Goal: Task Accomplishment & Management: Use online tool/utility

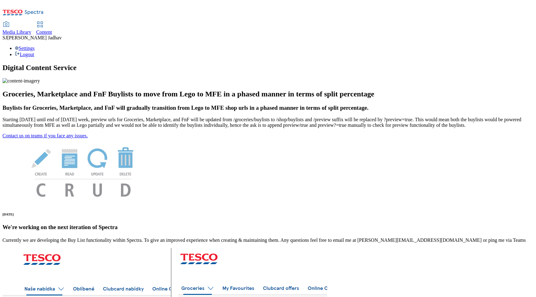
click at [52, 29] on span "Content" at bounding box center [44, 31] width 16 height 5
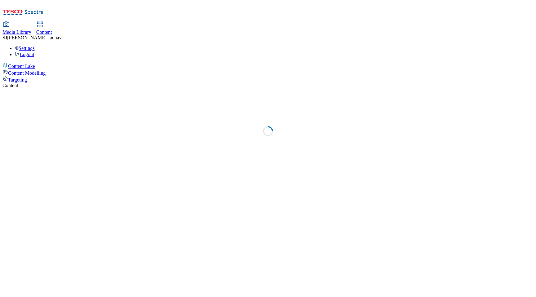
select select "ghs-[GEOGRAPHIC_DATA]"
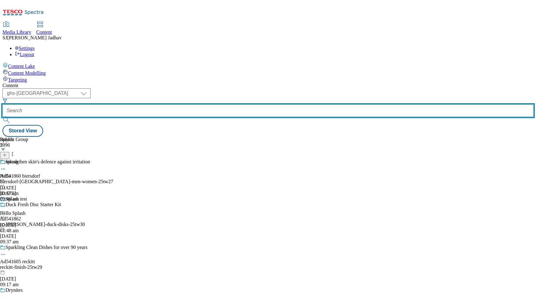
click at [177, 105] on input "text" at bounding box center [267, 111] width 531 height 12
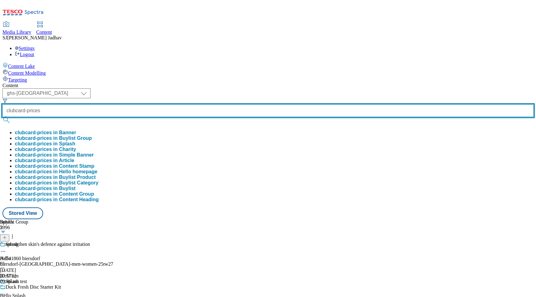
click at [2, 117] on button "submit" at bounding box center [6, 120] width 9 height 6
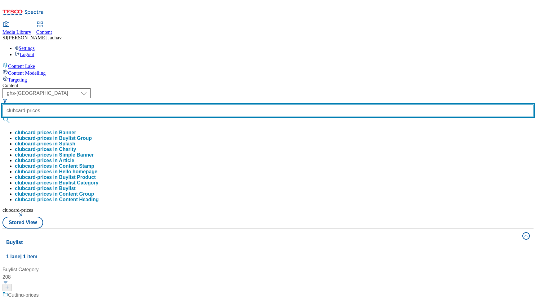
scroll to position [103, 0]
click at [2, 117] on button "submit" at bounding box center [6, 120] width 9 height 6
type input "clubcard-prices"
click at [2, 117] on button "submit" at bounding box center [6, 120] width 9 height 6
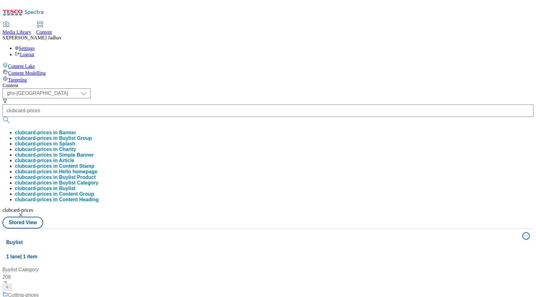
click at [254, 88] on div "( optional ) ghs-roi ghs-uk ighs-cz ighs-hu ighs-sk phones-uk ghs-uk clubcard-p…" at bounding box center [267, 158] width 531 height 140
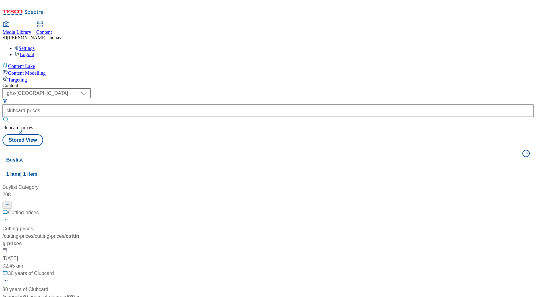
scroll to position [294, 0]
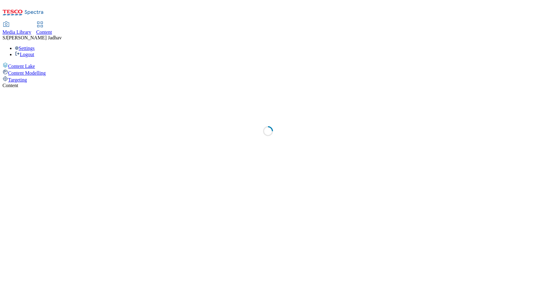
select select "ghs-[GEOGRAPHIC_DATA]"
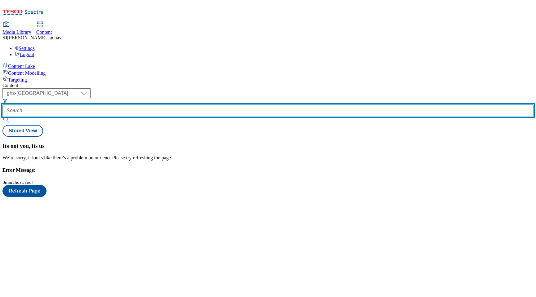
click at [166, 105] on input "text" at bounding box center [267, 111] width 531 height 12
paste input "clubcard-price"
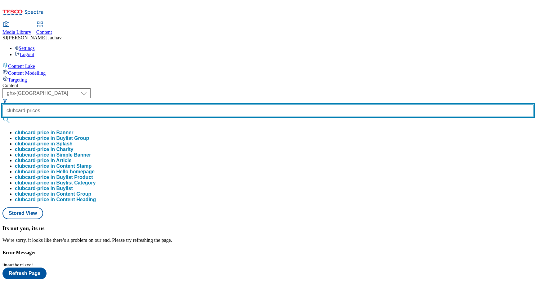
type input "clubcard-prices"
click at [2, 117] on button "submit" at bounding box center [6, 120] width 9 height 6
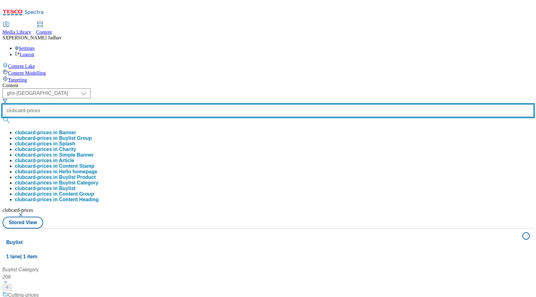
scroll to position [93, 0]
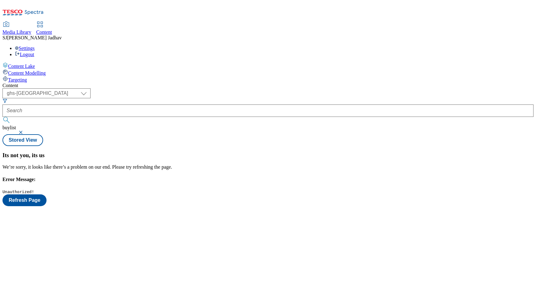
click at [46, 76] on div "Targeting" at bounding box center [267, 79] width 531 height 7
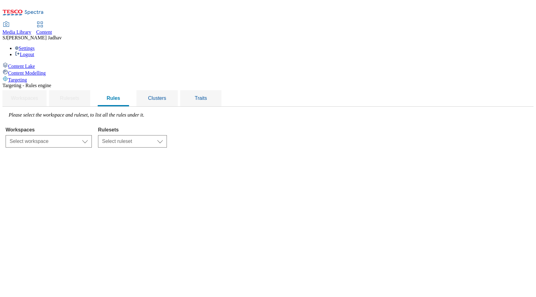
click at [31, 29] on span "Media Library" at bounding box center [16, 31] width 29 height 5
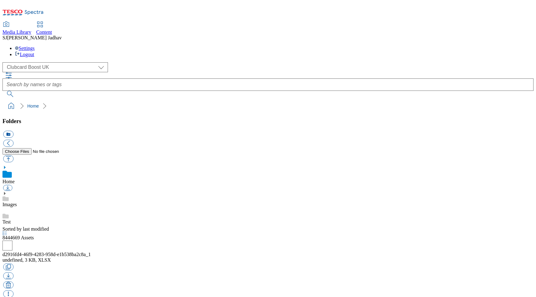
click at [52, 29] on span "Content" at bounding box center [44, 31] width 16 height 5
select select "ghs-uk"
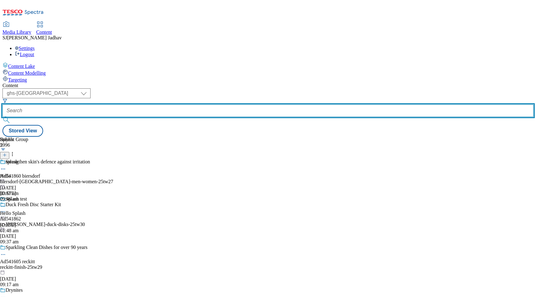
click at [163, 105] on input "text" at bounding box center [267, 111] width 531 height 12
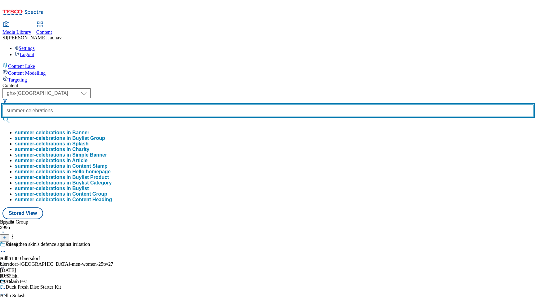
type input "summer-celebrations"
click at [2, 117] on button "submit" at bounding box center [6, 120] width 9 height 6
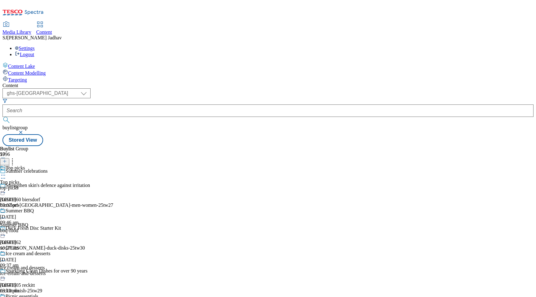
scroll to position [76, 0]
click at [59, 271] on div "ice-cream-and-desserts" at bounding box center [29, 274] width 59 height 6
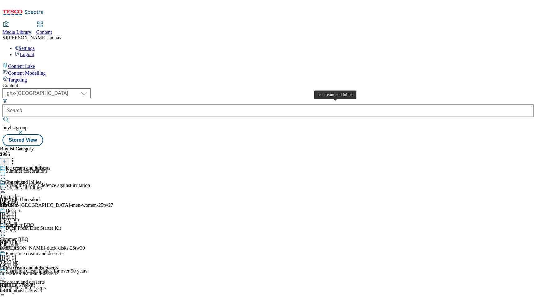
click at [41, 180] on div "Ice cream and lollies" at bounding box center [20, 183] width 41 height 6
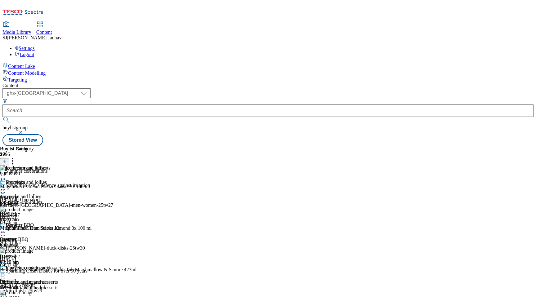
click at [6, 187] on icon at bounding box center [3, 190] width 6 height 6
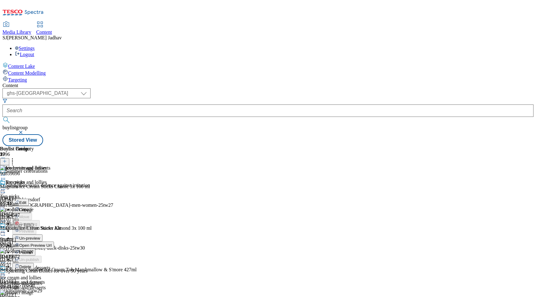
click at [33, 250] on span "Publish" at bounding box center [26, 252] width 14 height 5
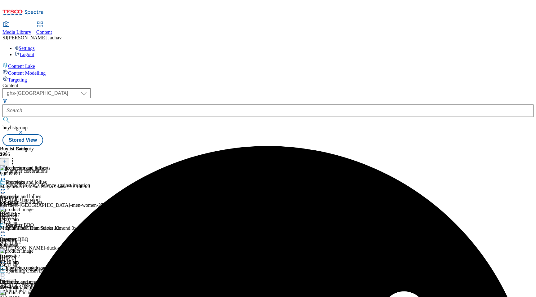
click at [59, 200] on div "top-picks" at bounding box center [29, 203] width 59 height 6
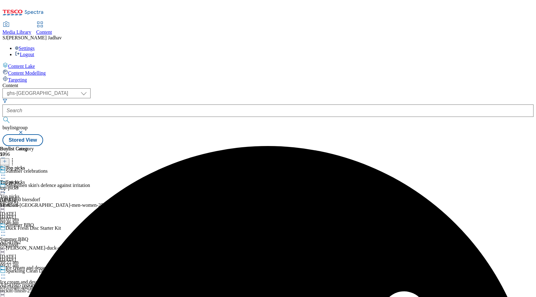
click at [6, 172] on icon at bounding box center [3, 175] width 6 height 6
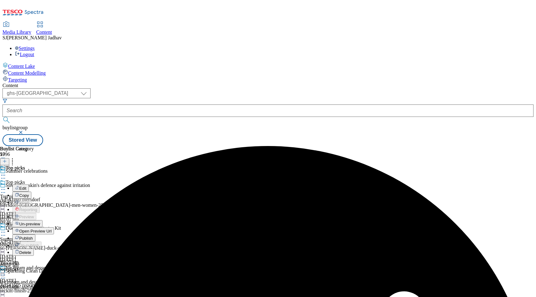
click at [33, 236] on span "Publish" at bounding box center [26, 238] width 14 height 5
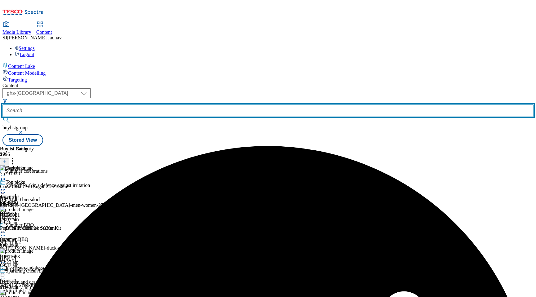
click at [168, 105] on input "text" at bounding box center [267, 111] width 531 height 12
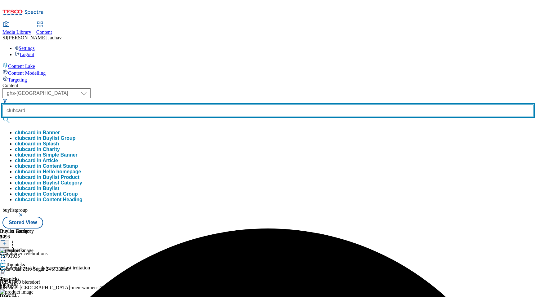
type input "clubcard"
click at [2, 117] on button "submit" at bounding box center [6, 120] width 9 height 6
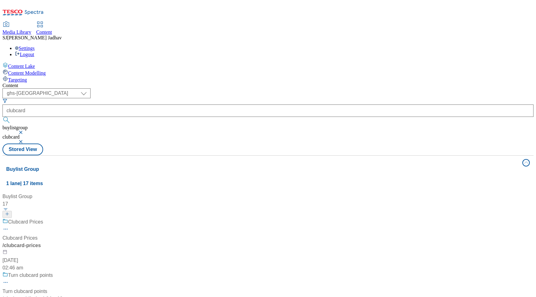
click at [140, 218] on div "Clubcard Prices Clubcard Prices / clubcard-prices 17 Jul 2024 02:46 am" at bounding box center [78, 244] width 153 height 53
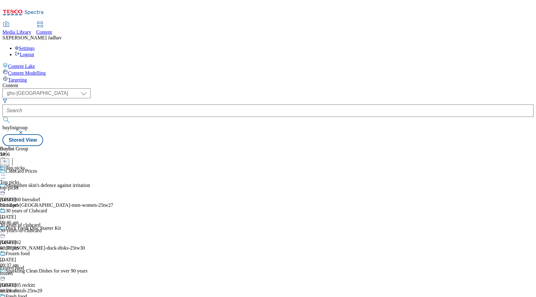
scroll to position [56, 0]
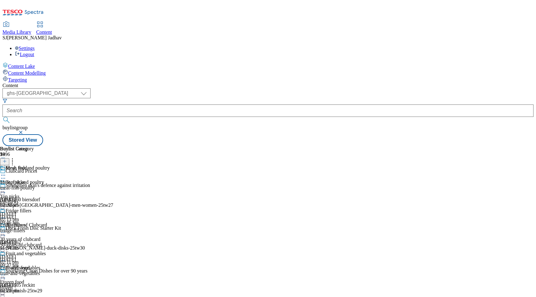
click at [50, 228] on div "fridge-fillers" at bounding box center [25, 231] width 50 height 6
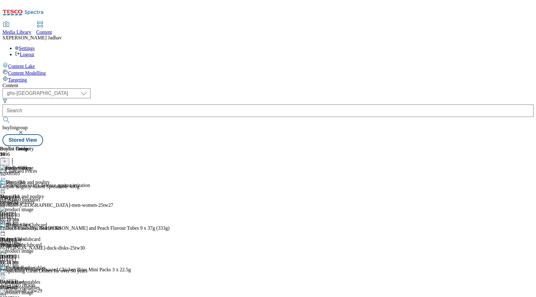
click at [6, 229] on icon at bounding box center [3, 232] width 6 height 6
click at [33, 293] on span "Publish" at bounding box center [26, 295] width 14 height 5
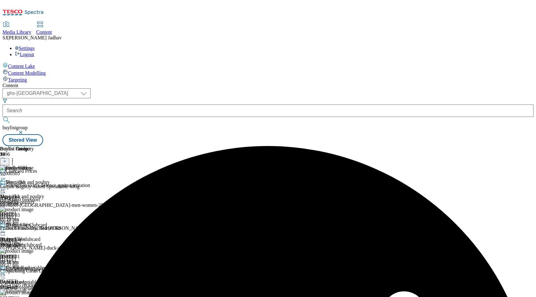
click at [71, 200] on div "top-picks" at bounding box center [35, 203] width 71 height 6
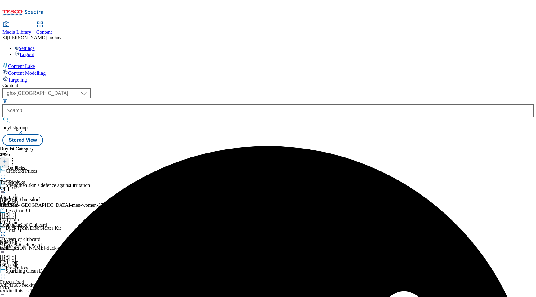
click at [34, 185] on div "top-picks" at bounding box center [17, 188] width 34 height 6
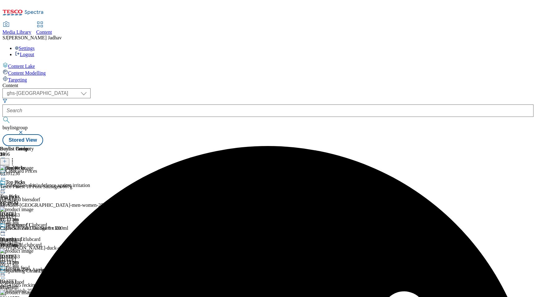
click at [6, 187] on icon at bounding box center [3, 190] width 6 height 6
click at [33, 250] on span "Publish" at bounding box center [26, 252] width 14 height 5
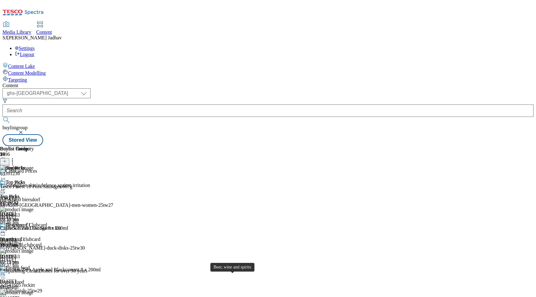
scroll to position [192, 0]
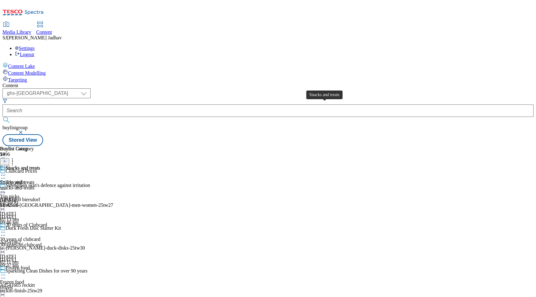
click at [34, 180] on div "Snacks and treats" at bounding box center [17, 183] width 34 height 6
click at [6, 187] on icon at bounding box center [3, 190] width 6 height 6
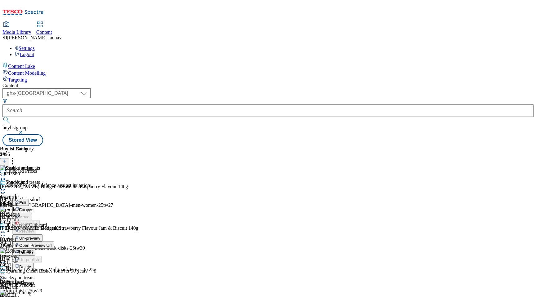
click at [33, 250] on span "Publish" at bounding box center [26, 252] width 14 height 5
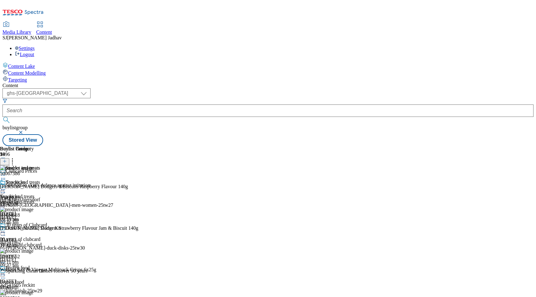
scroll to position [322, 0]
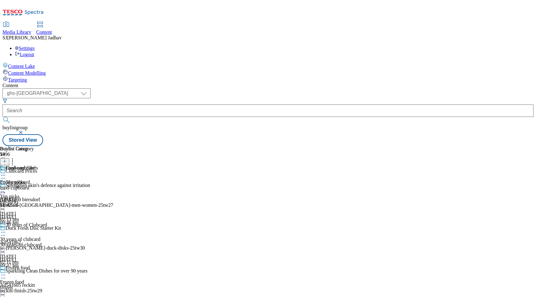
click at [35, 185] on div "food-cupboard" at bounding box center [17, 188] width 35 height 6
click at [6, 187] on icon at bounding box center [3, 190] width 6 height 6
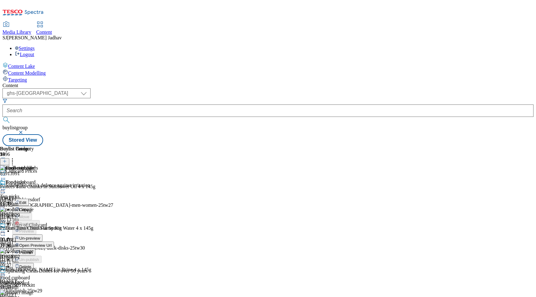
click at [33, 250] on span "Publish" at bounding box center [26, 252] width 14 height 5
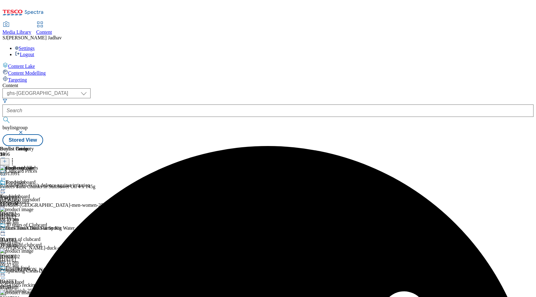
click at [168, 83] on div "Content ( optional ) ghs-roi ghs-uk ighs-cz ighs-hu ighs-sk phones-uk ghs-uk bu…" at bounding box center [267, 114] width 531 height 63
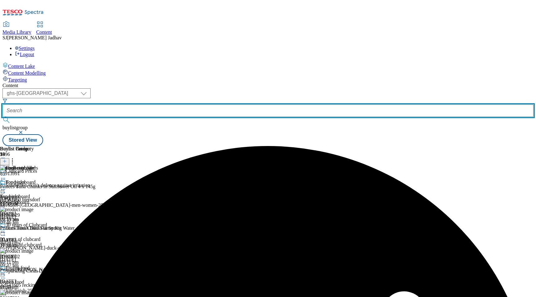
click at [165, 105] on input "text" at bounding box center [267, 111] width 531 height 12
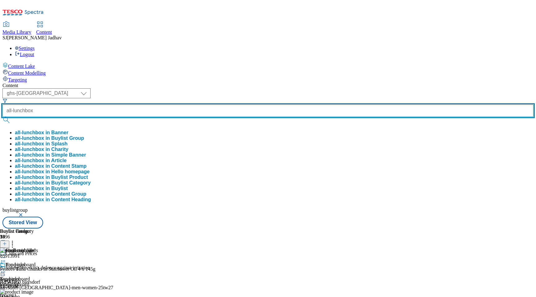
type input "all-lunchbox"
click at [2, 117] on button "submit" at bounding box center [6, 120] width 9 height 6
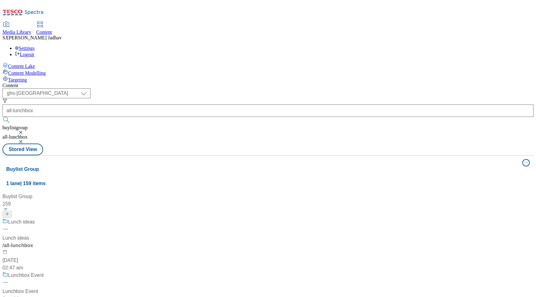
click at [80, 242] on div "/ all-lunchbox" at bounding box center [41, 245] width 78 height 7
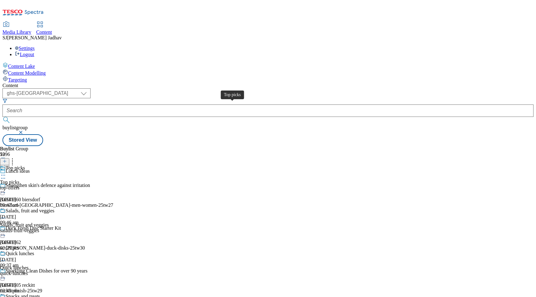
click at [60, 185] on div "top-offers" at bounding box center [30, 188] width 60 height 6
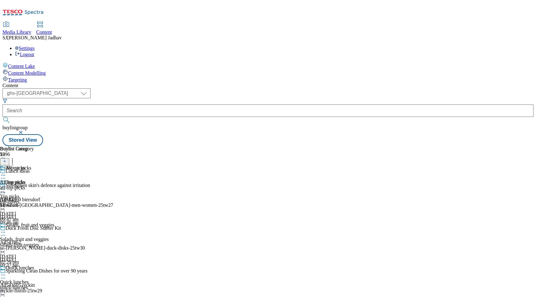
click at [34, 165] on div "All top picks All top picks all-top-picks 18 Aug 2025 11:43 am" at bounding box center [17, 186] width 34 height 43
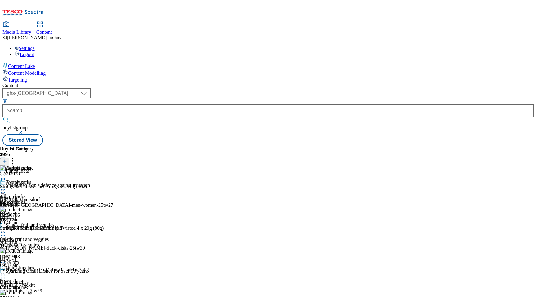
scroll to position [0, 15]
click at [16, 157] on icon at bounding box center [12, 160] width 6 height 6
click at [6, 177] on icon at bounding box center [3, 180] width 6 height 6
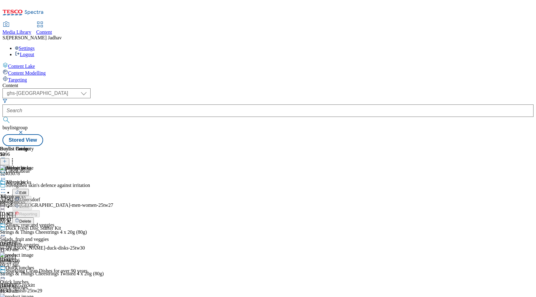
click at [31, 219] on span "Delete" at bounding box center [25, 221] width 12 height 5
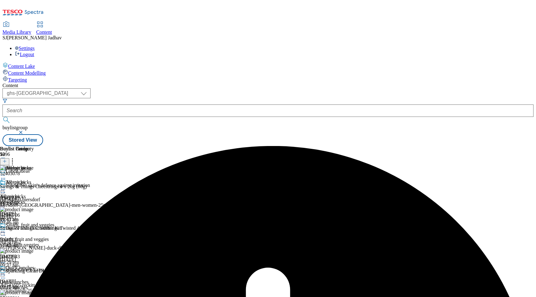
click at [6, 187] on icon at bounding box center [3, 190] width 6 height 6
click at [40, 236] on span "Un-preview" at bounding box center [29, 238] width 21 height 5
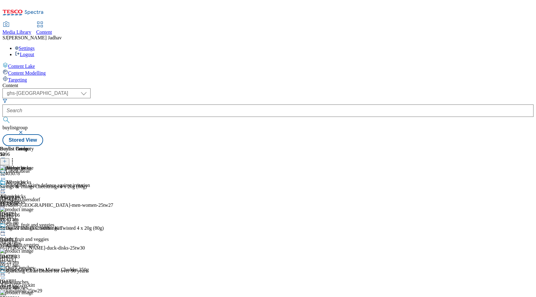
click at [169, 190] on div at bounding box center [84, 190] width 169 height 0
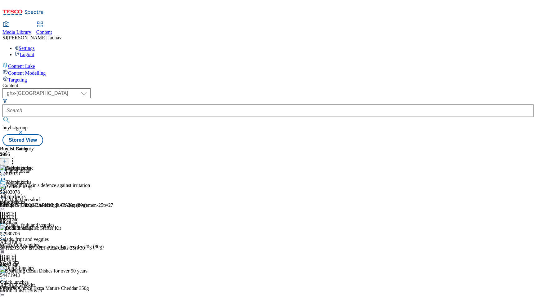
click at [6, 195] on icon at bounding box center [3, 198] width 6 height 6
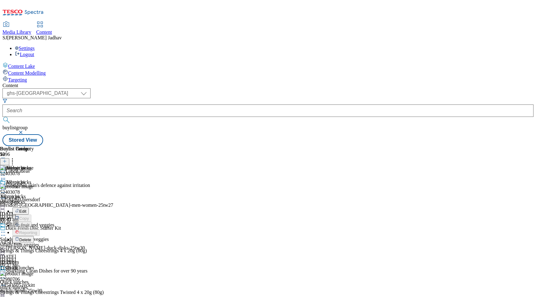
click at [31, 238] on span "Delete" at bounding box center [25, 240] width 12 height 5
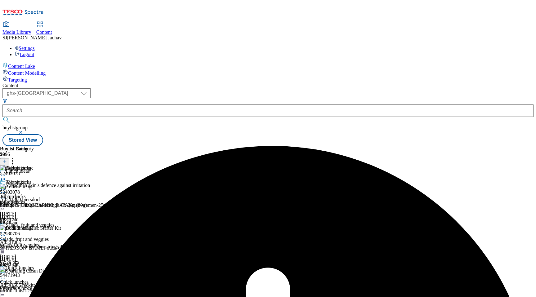
click at [6, 187] on icon at bounding box center [3, 190] width 6 height 6
click at [33, 250] on span "Publish" at bounding box center [26, 252] width 14 height 5
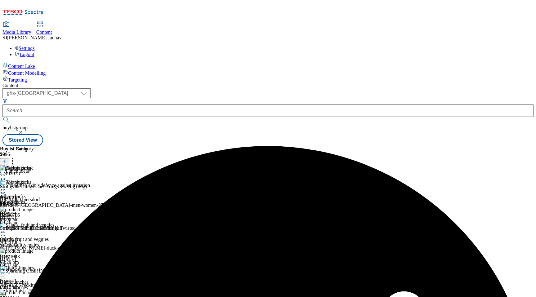
click at [6, 187] on icon at bounding box center [3, 190] width 6 height 6
click at [39, 258] on span "Un-publish" at bounding box center [29, 260] width 20 height 5
click at [6, 187] on icon at bounding box center [3, 190] width 6 height 6
click at [40, 236] on span "Un-preview" at bounding box center [29, 238] width 21 height 5
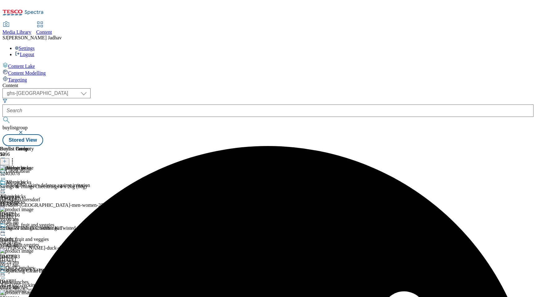
click at [6, 177] on icon at bounding box center [3, 180] width 6 height 6
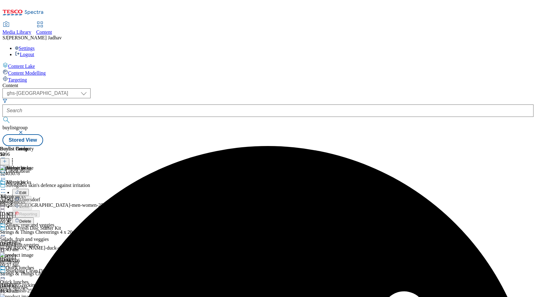
click at [34, 218] on button "Delete" at bounding box center [22, 221] width 21 height 7
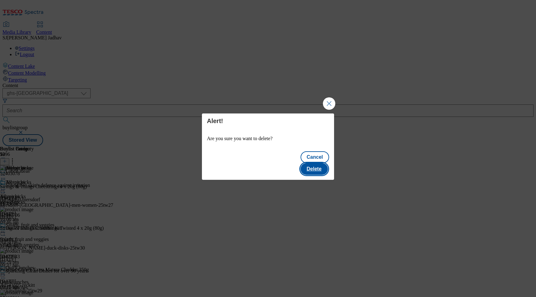
click at [321, 163] on button "Delete" at bounding box center [314, 169] width 27 height 12
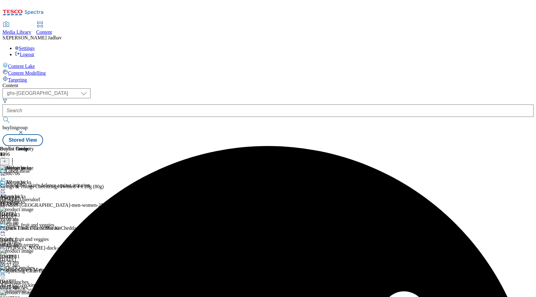
click at [13, 159] on circle at bounding box center [12, 159] width 1 height 1
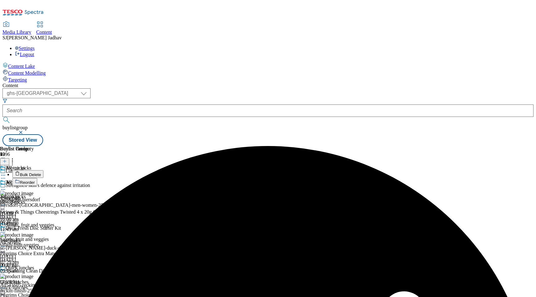
click at [41, 173] on span "Bulk Delete" at bounding box center [30, 175] width 21 height 5
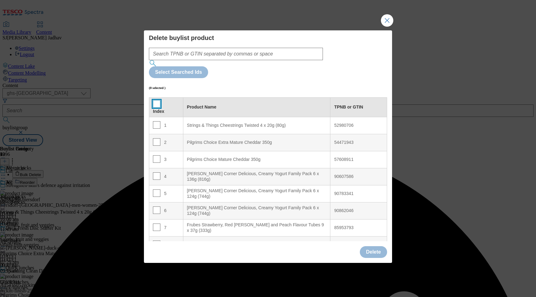
click at [157, 100] on input "Modal" at bounding box center [156, 103] width 7 height 7
checkbox input "true"
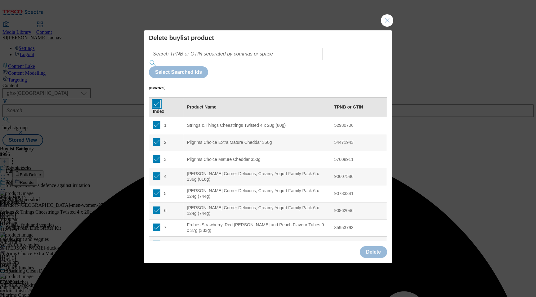
checkbox input "true"
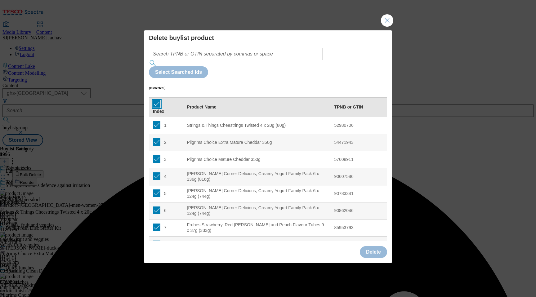
checkbox input "true"
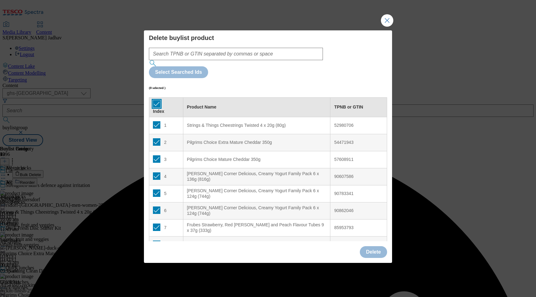
checkbox input "true"
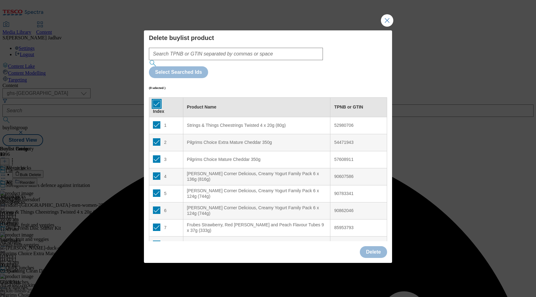
checkbox input "true"
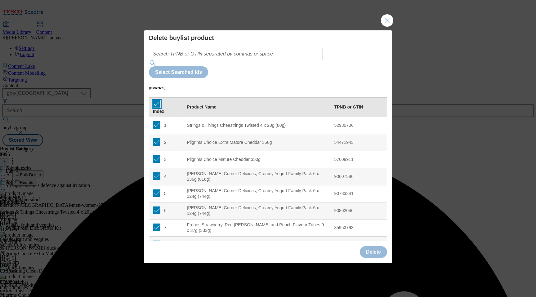
checkbox input "true"
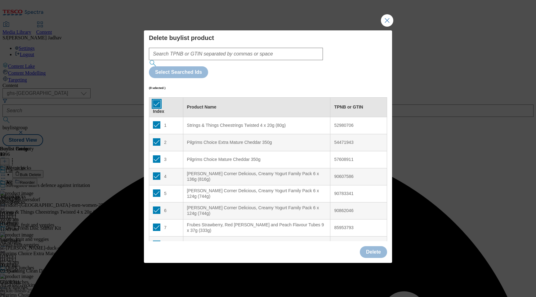
checkbox input "true"
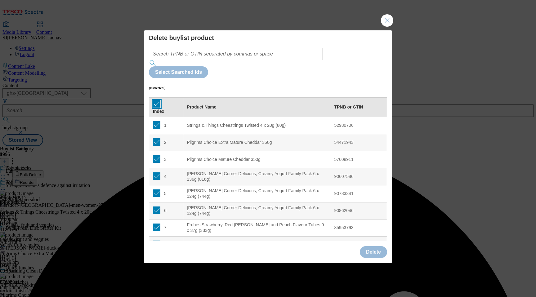
checkbox input "true"
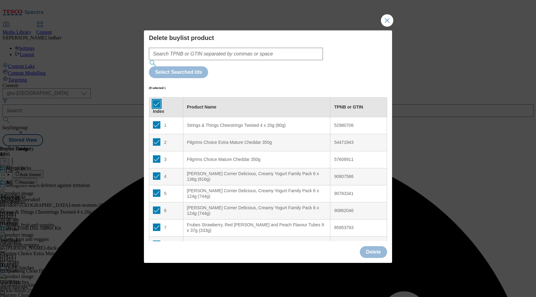
checkbox input "true"
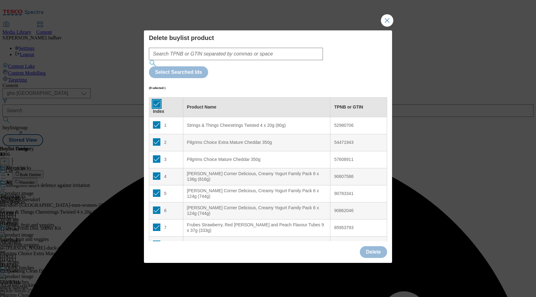
checkbox input "true"
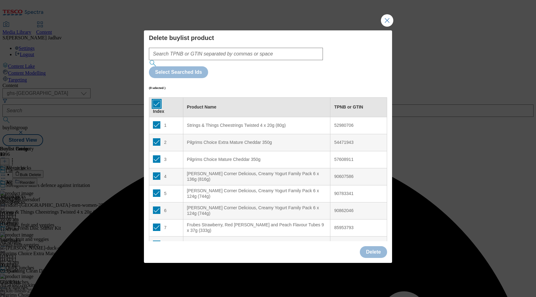
checkbox input "true"
click at [374, 246] on button "Delete" at bounding box center [373, 252] width 27 height 12
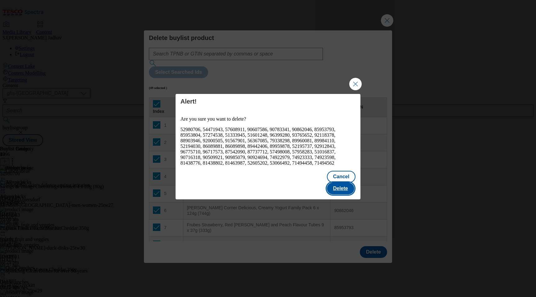
click at [348, 186] on button "Delete" at bounding box center [340, 189] width 27 height 12
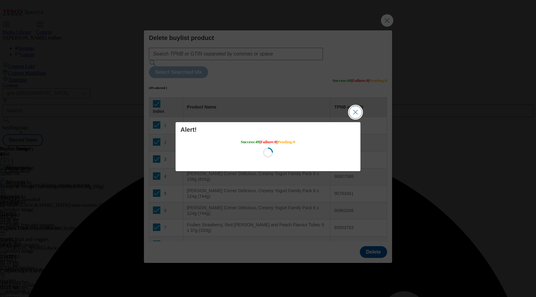
scroll to position [0, 0]
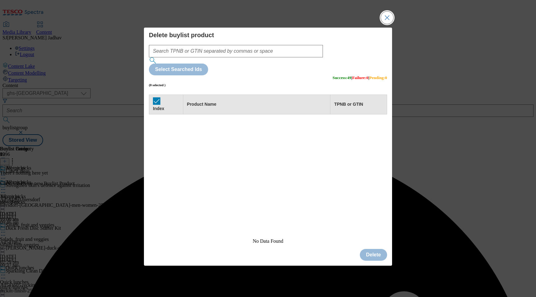
click at [385, 24] on button "Close Modal" at bounding box center [387, 17] width 12 height 12
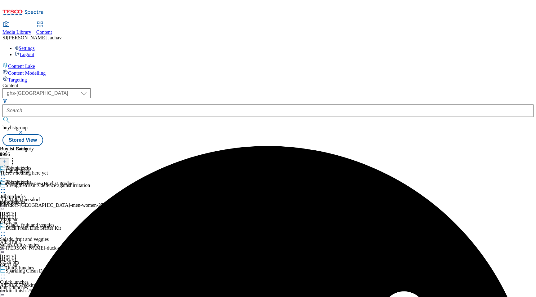
click at [9, 158] on button at bounding box center [4, 161] width 9 height 7
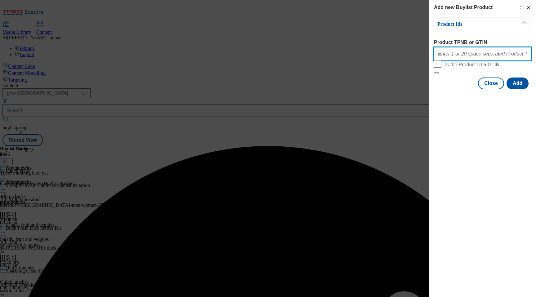
click at [471, 59] on input "Product TPNB or GTIN" at bounding box center [482, 54] width 97 height 12
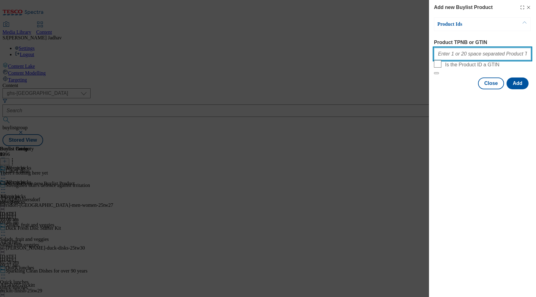
paste input "52403078 52980706 54471943 57608911 90607586 90783341 90862046 85953793 8595380…"
type input "52403078 52980706 54471943 57608911 90607586 90783341 90862046 85953793 8595380…"
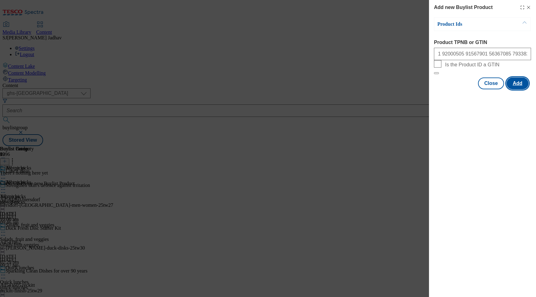
click at [518, 89] on button "Add" at bounding box center [518, 84] width 22 height 12
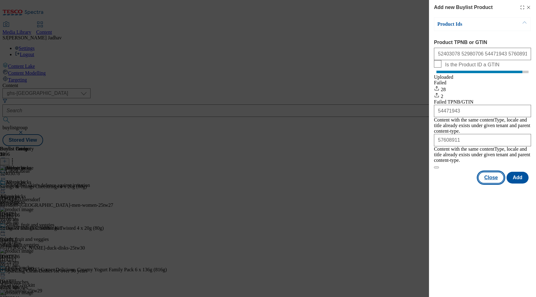
click at [496, 179] on button "Close" at bounding box center [491, 178] width 26 height 12
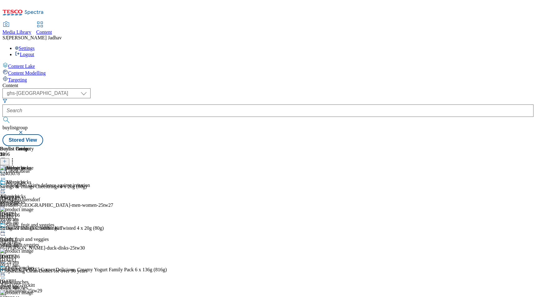
click at [6, 187] on icon at bounding box center [3, 190] width 6 height 6
click at [34, 229] on span "Preview" at bounding box center [26, 231] width 15 height 5
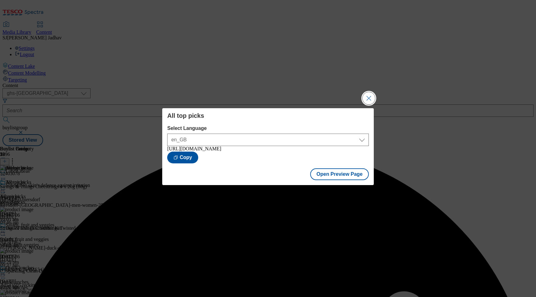
click at [370, 97] on button "Close Modal" at bounding box center [369, 98] width 12 height 12
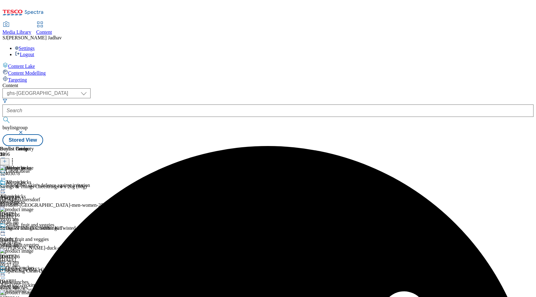
scroll to position [0, 15]
click at [16, 157] on icon at bounding box center [12, 160] width 6 height 6
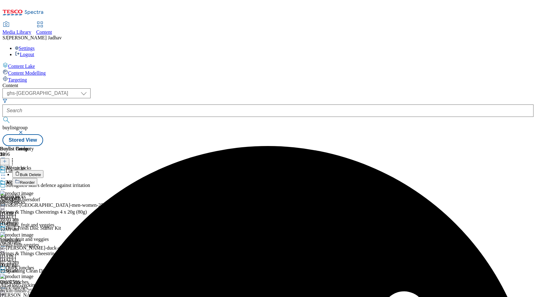
click at [169, 178] on li "Reorder" at bounding box center [90, 182] width 157 height 8
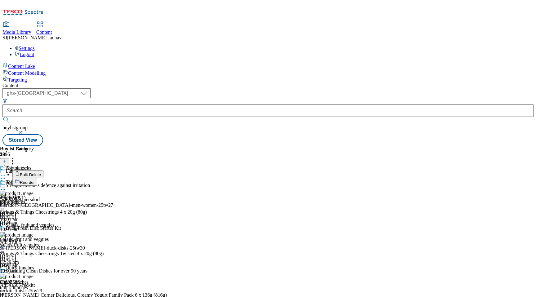
click at [37, 178] on button "Reorder" at bounding box center [24, 182] width 25 height 8
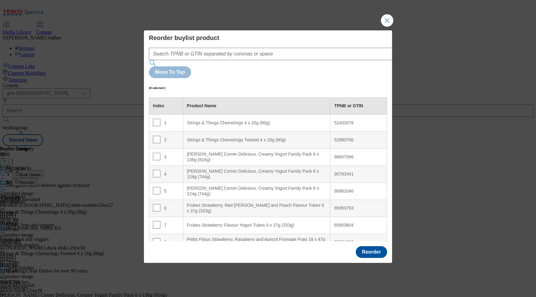
click at [278, 60] on div "Reorder buylist product Move To Top (0 selected ) Index Product Name TPNB or GT…" at bounding box center [268, 137] width 238 height 207
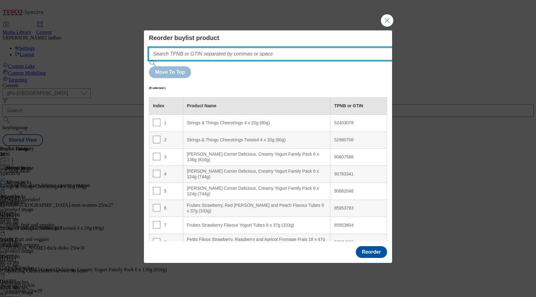
click at [276, 60] on input "Modal" at bounding box center [280, 54] width 262 height 12
paste input "52403078 52980706 54471943 57608911 90607586 90783341 90862046 85953793 8595380…"
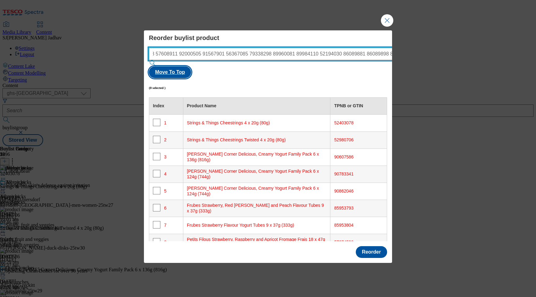
type input "52403078 52980706 54471943 57608911 90607586 90783341 90862046 85953793 8595380…"
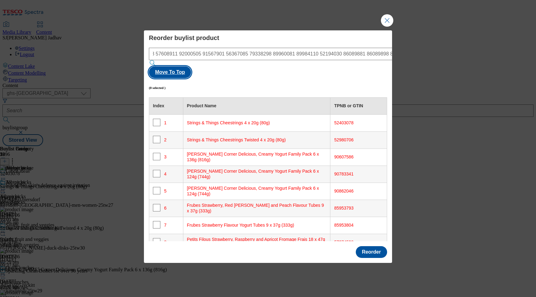
click at [191, 68] on button "Move To Top" at bounding box center [170, 72] width 42 height 12
checkbox input "true"
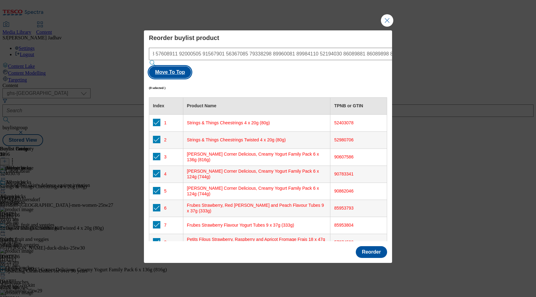
checkbox input "true"
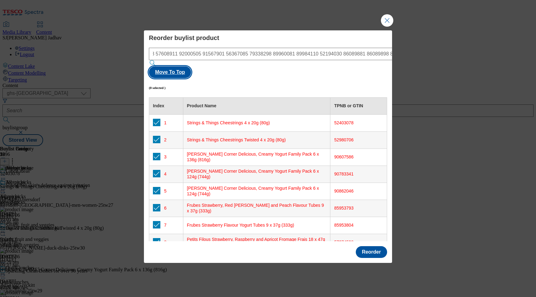
checkbox input "true"
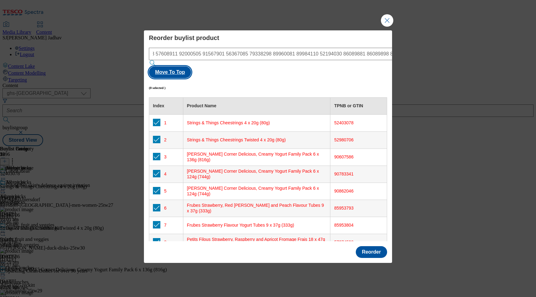
scroll to position [0, 0]
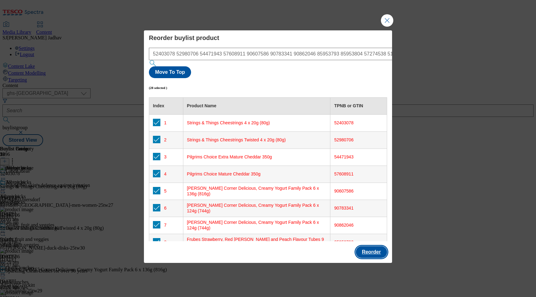
click at [376, 246] on button "Reorder" at bounding box center [371, 252] width 31 height 12
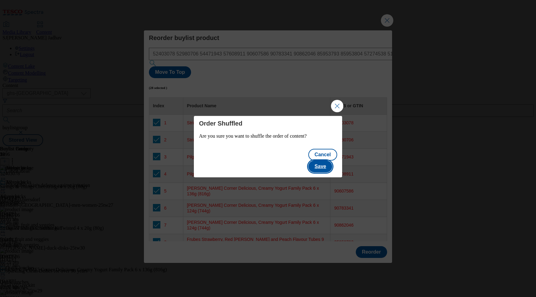
click at [323, 161] on button "Save" at bounding box center [320, 167] width 24 height 12
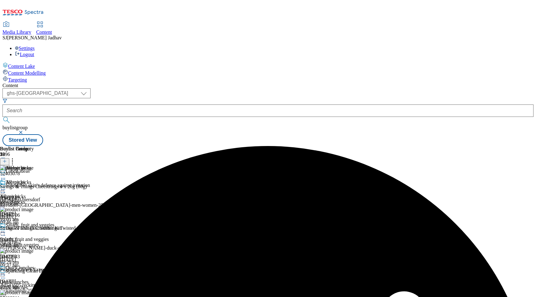
click at [6, 187] on icon at bounding box center [3, 190] width 6 height 6
click at [26, 200] on span "Edit" at bounding box center [22, 202] width 7 height 5
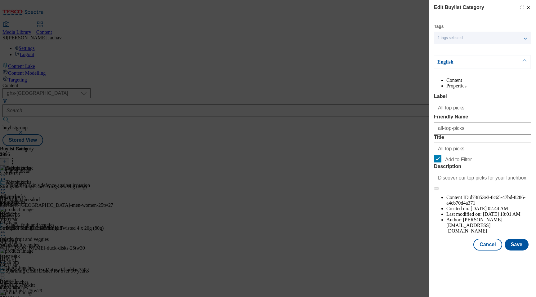
click at [522, 261] on div "Modal" at bounding box center [482, 256] width 107 height 9
click at [522, 251] on button "Save" at bounding box center [517, 245] width 24 height 12
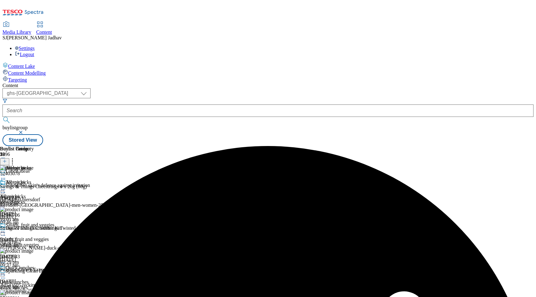
click at [6, 187] on icon at bounding box center [3, 190] width 6 height 6
click at [34, 229] on span "Preview" at bounding box center [26, 231] width 15 height 5
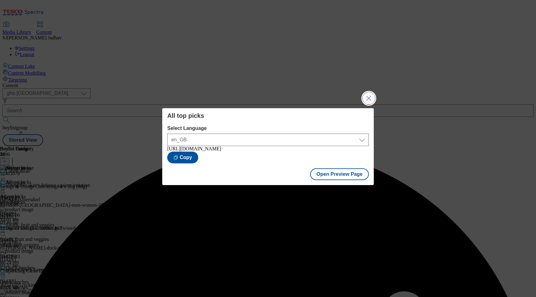
click at [373, 93] on button "Close Modal" at bounding box center [369, 98] width 12 height 12
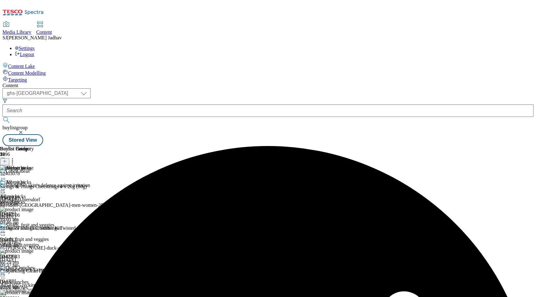
click at [6, 187] on icon at bounding box center [3, 190] width 6 height 6
click at [33, 250] on span "Publish" at bounding box center [26, 252] width 14 height 5
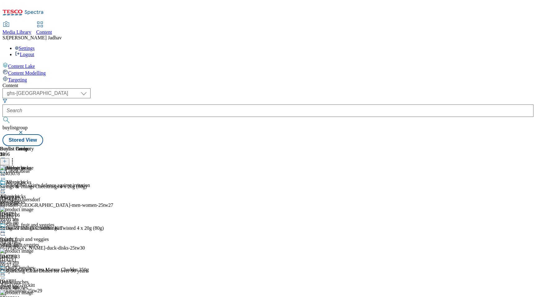
click at [171, 83] on div "Content ( optional ) ghs-roi ghs-uk ighs-cz ighs-hu ighs-sk phones-uk ghs-uk bu…" at bounding box center [267, 114] width 531 height 63
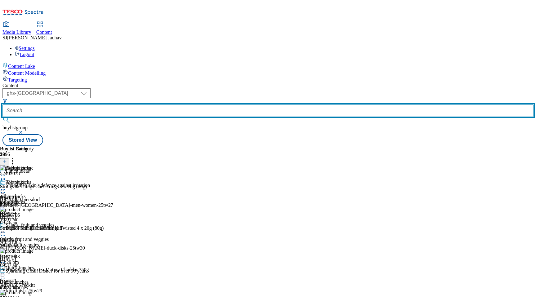
click at [169, 105] on input "text" at bounding box center [267, 111] width 531 height 12
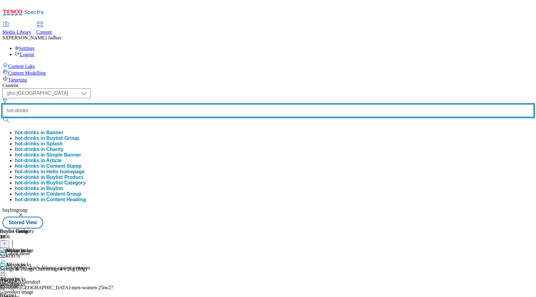
type input "hot-drinks"
click at [2, 117] on button "submit" at bounding box center [6, 120] width 9 height 6
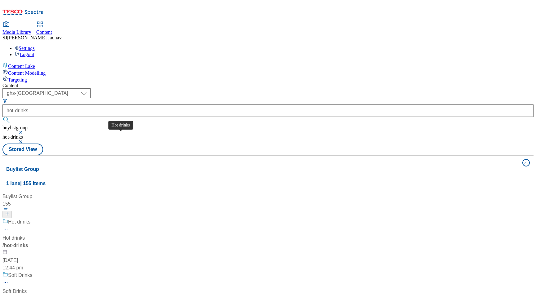
click at [25, 235] on div "Hot drinks" at bounding box center [13, 238] width 22 height 7
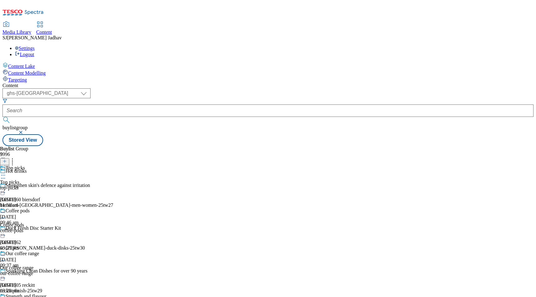
click at [47, 165] on div "Top picks" at bounding box center [23, 172] width 47 height 14
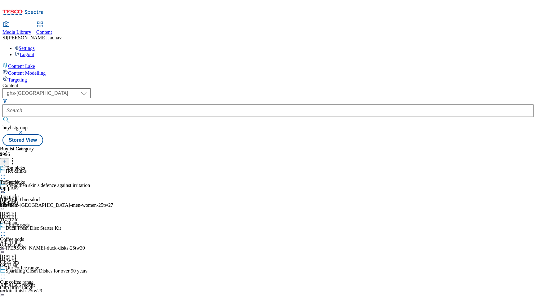
click at [34, 185] on div "top-picks" at bounding box center [17, 188] width 34 height 6
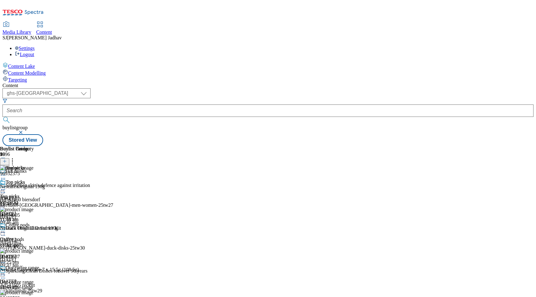
click at [6, 187] on icon at bounding box center [3, 190] width 6 height 6
click at [40, 236] on span "Un-preview" at bounding box center [29, 238] width 21 height 5
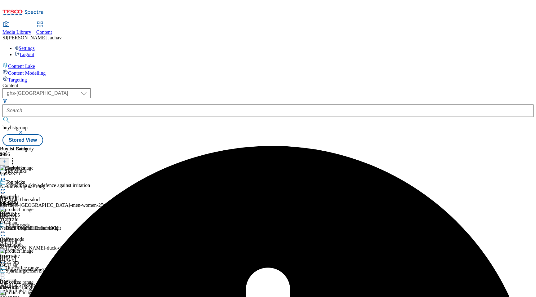
click at [6, 187] on icon at bounding box center [3, 190] width 6 height 6
click at [33, 250] on span "Publish" at bounding box center [26, 252] width 14 height 5
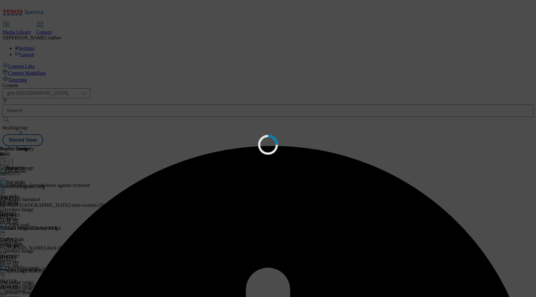
scroll to position [0, 0]
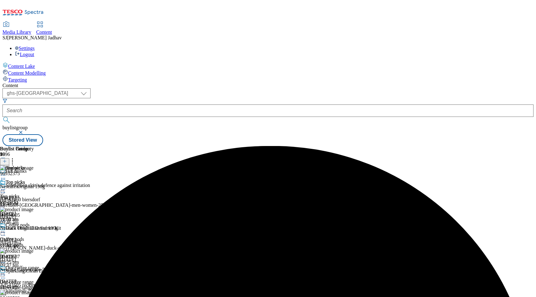
click at [6, 187] on icon at bounding box center [3, 190] width 6 height 6
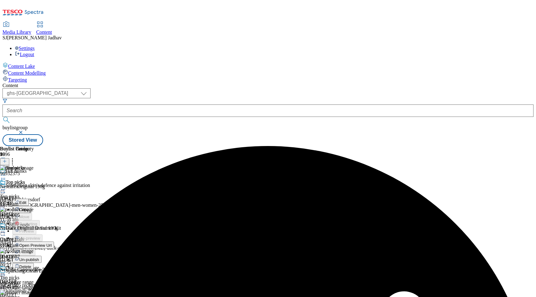
click at [39, 258] on span "Un-publish" at bounding box center [29, 260] width 20 height 5
click at [6, 187] on icon at bounding box center [3, 190] width 6 height 6
click at [40, 236] on span "Un-preview" at bounding box center [29, 238] width 21 height 5
click at [6, 177] on icon at bounding box center [3, 180] width 6 height 6
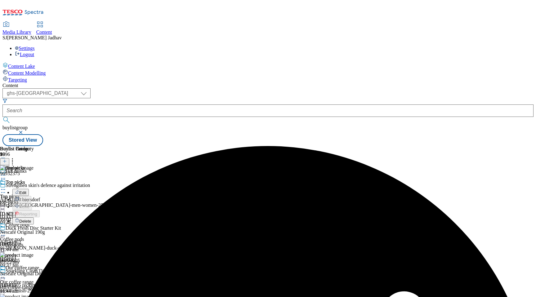
click at [31, 219] on span "Delete" at bounding box center [25, 221] width 12 height 5
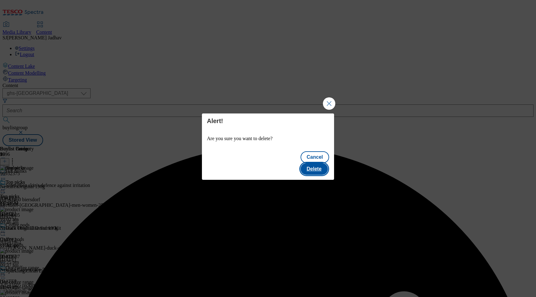
click at [318, 165] on button "Delete" at bounding box center [314, 169] width 27 height 12
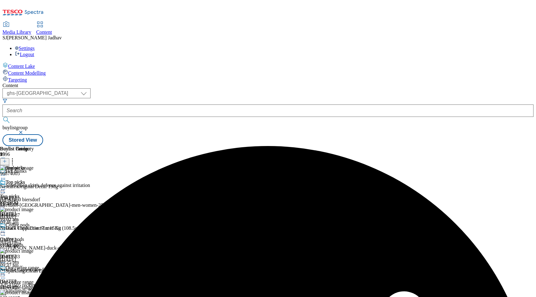
click at [16, 157] on icon at bounding box center [12, 160] width 6 height 6
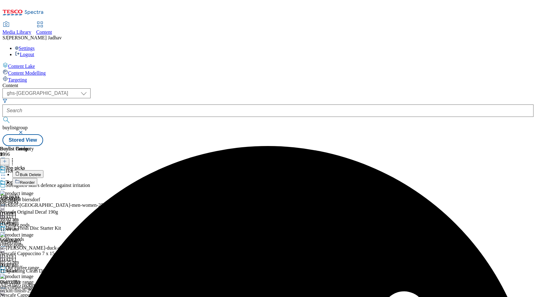
click at [41, 173] on span "Bulk Delete" at bounding box center [30, 175] width 21 height 5
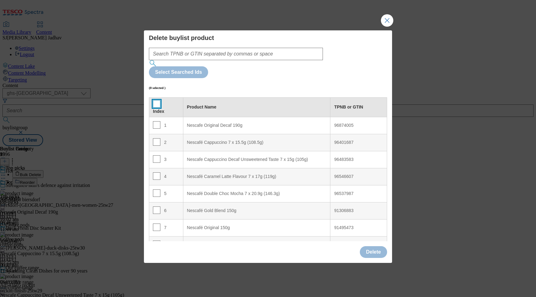
click at [156, 100] on input "Modal" at bounding box center [156, 103] width 7 height 7
checkbox input "true"
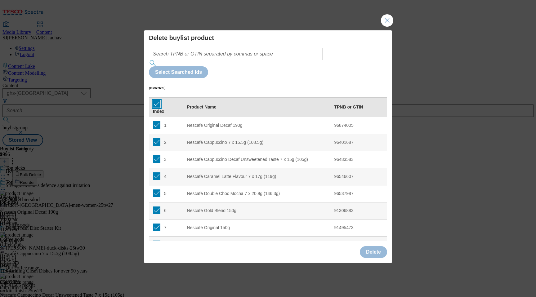
checkbox input "true"
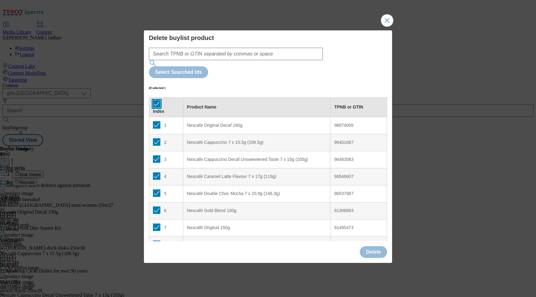
checkbox input "true"
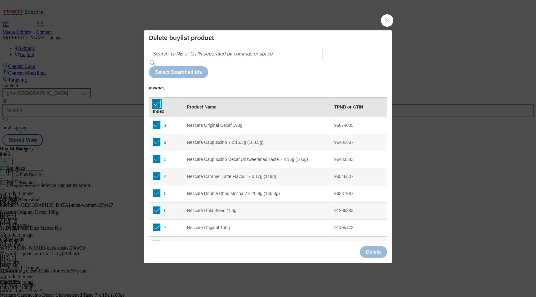
checkbox input "true"
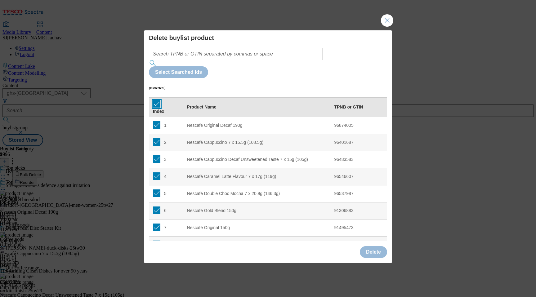
checkbox input "true"
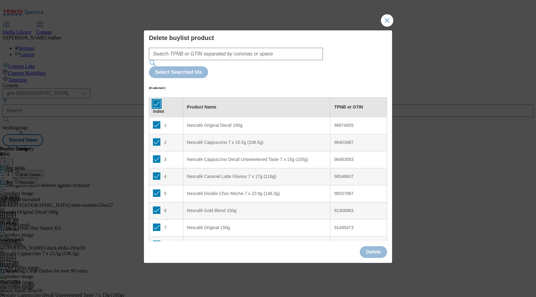
checkbox input "true"
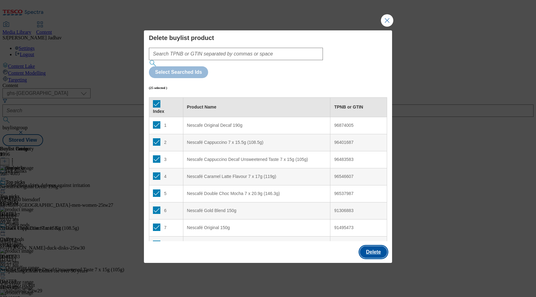
click at [380, 246] on button "Delete" at bounding box center [373, 252] width 27 height 12
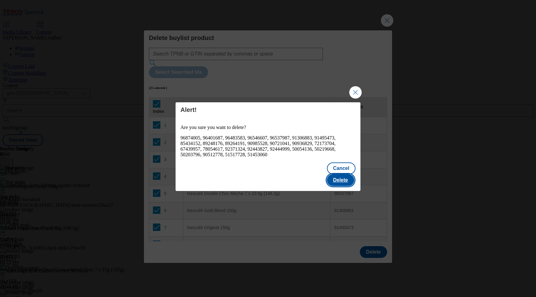
click at [343, 174] on button "Delete" at bounding box center [340, 180] width 27 height 12
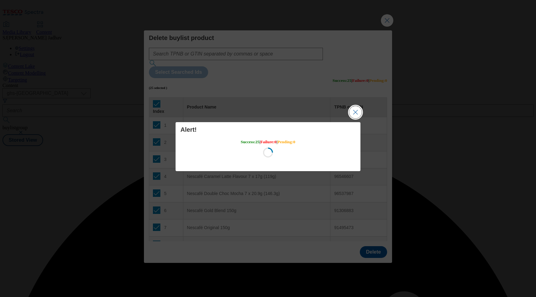
scroll to position [0, 0]
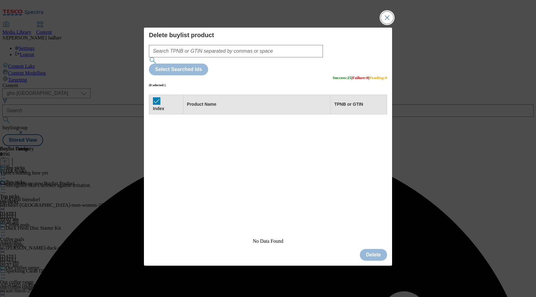
click at [389, 24] on button "Close Modal" at bounding box center [387, 17] width 12 height 12
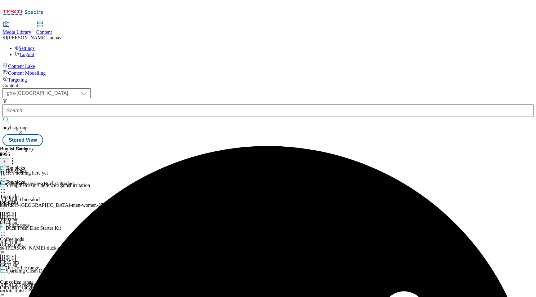
click at [9, 158] on button at bounding box center [4, 161] width 9 height 7
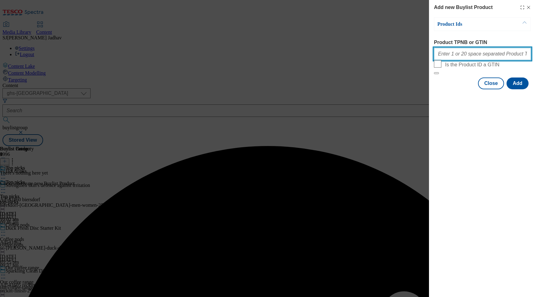
click at [462, 55] on input "Product TPNB or GTIN" at bounding box center [482, 54] width 97 height 12
paste input "96932375 96874005 96401687 96483583 96546607 96537987 91306883 91495473 8543415…"
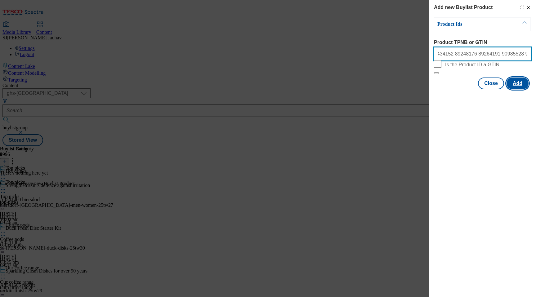
type input "96932375 96874005 96401687 96483583 96546607 96537987 91306883 91495473 8543415…"
click at [521, 89] on button "Add" at bounding box center [518, 84] width 22 height 12
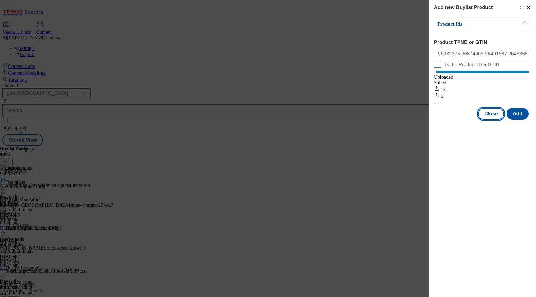
click at [495, 117] on button "Close" at bounding box center [491, 114] width 26 height 12
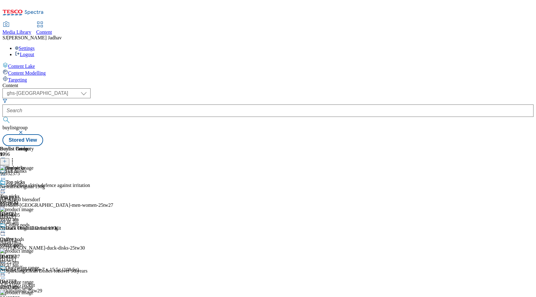
click at [6, 187] on icon at bounding box center [3, 190] width 6 height 6
click at [34, 229] on span "Preview" at bounding box center [26, 231] width 15 height 5
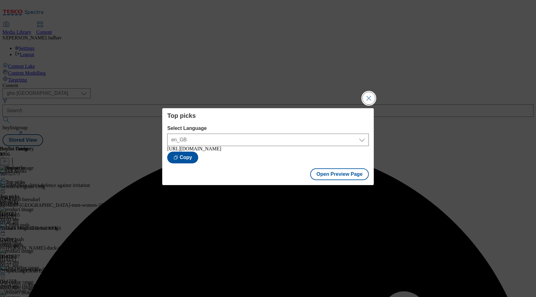
click at [374, 98] on button "Close Modal" at bounding box center [369, 98] width 12 height 12
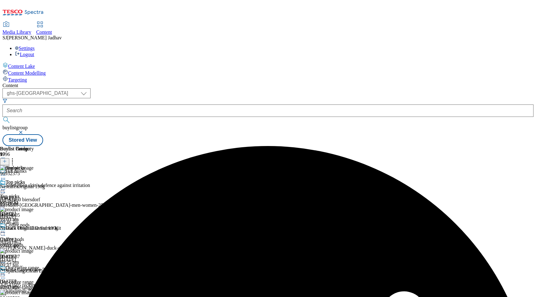
click at [6, 187] on icon at bounding box center [3, 190] width 6 height 6
click at [33, 250] on span "Publish" at bounding box center [26, 252] width 14 height 5
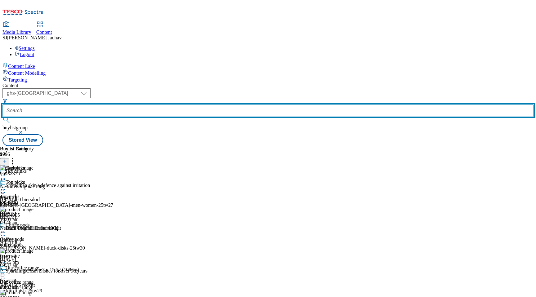
click at [159, 105] on input "text" at bounding box center [267, 111] width 531 height 12
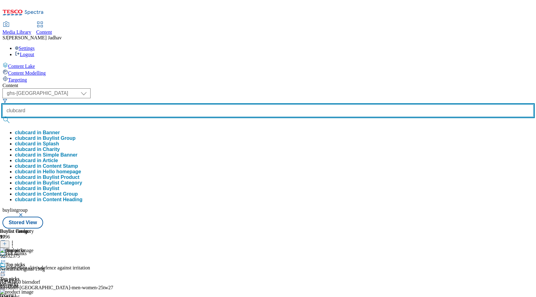
type input "clubcard"
click at [2, 117] on button "submit" at bounding box center [6, 120] width 9 height 6
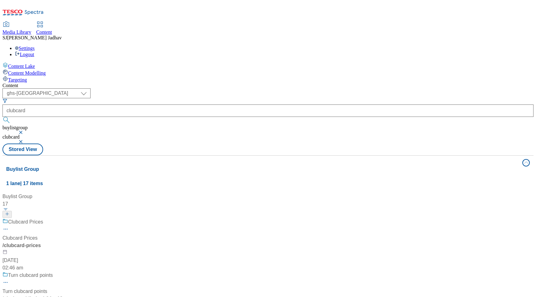
click at [156, 242] on div "/ clubcard-prices" at bounding box center [78, 245] width 153 height 7
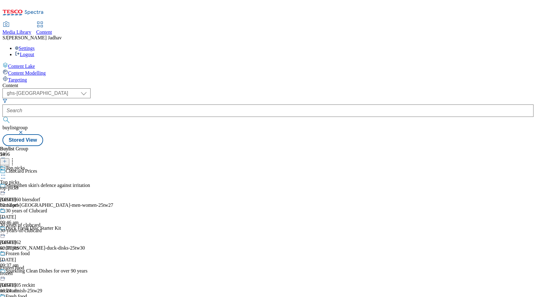
scroll to position [292, 0]
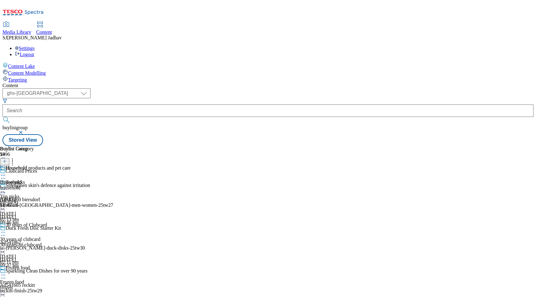
click at [34, 165] on div "Household" at bounding box center [17, 172] width 34 height 14
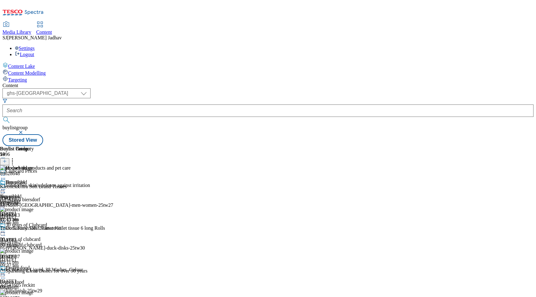
click at [6, 187] on icon at bounding box center [3, 190] width 6 height 6
click at [33, 250] on span "Publish" at bounding box center [26, 252] width 14 height 5
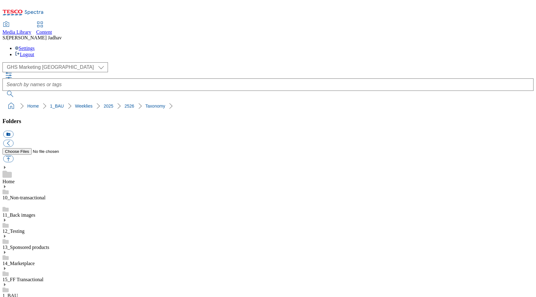
select select "flare-ghs-mktg"
